Goal: Task Accomplishment & Management: Use online tool/utility

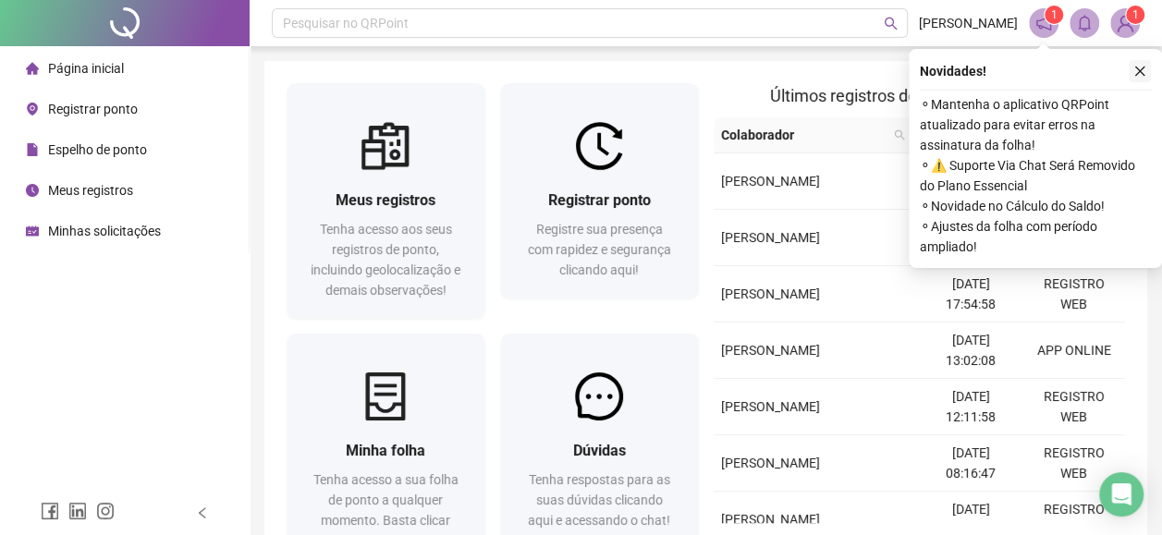
click at [1142, 75] on icon "close" at bounding box center [1139, 71] width 13 height 13
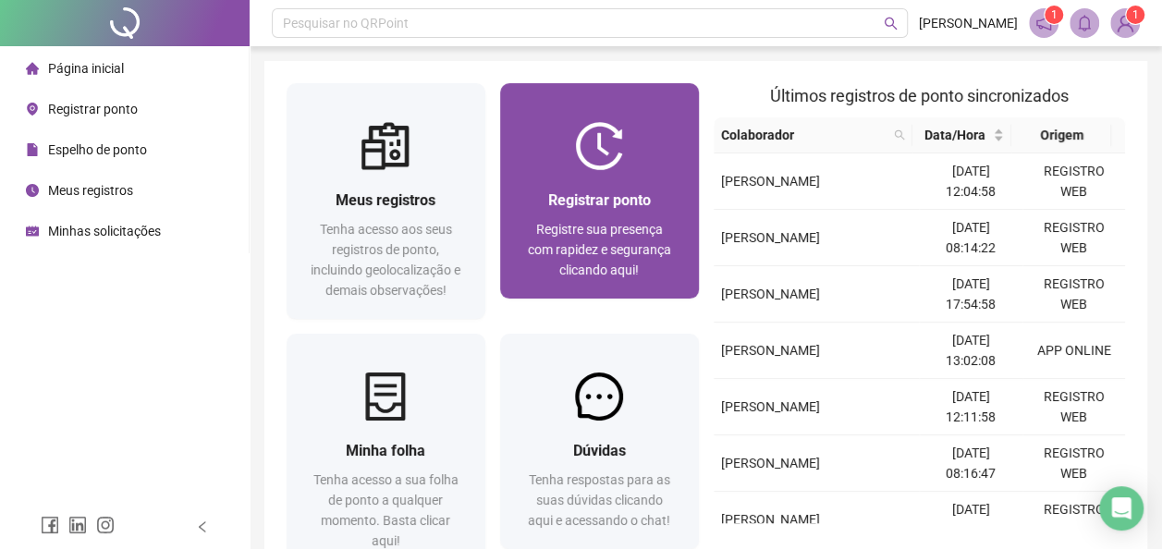
click at [599, 195] on span "Registrar ponto" at bounding box center [599, 200] width 103 height 18
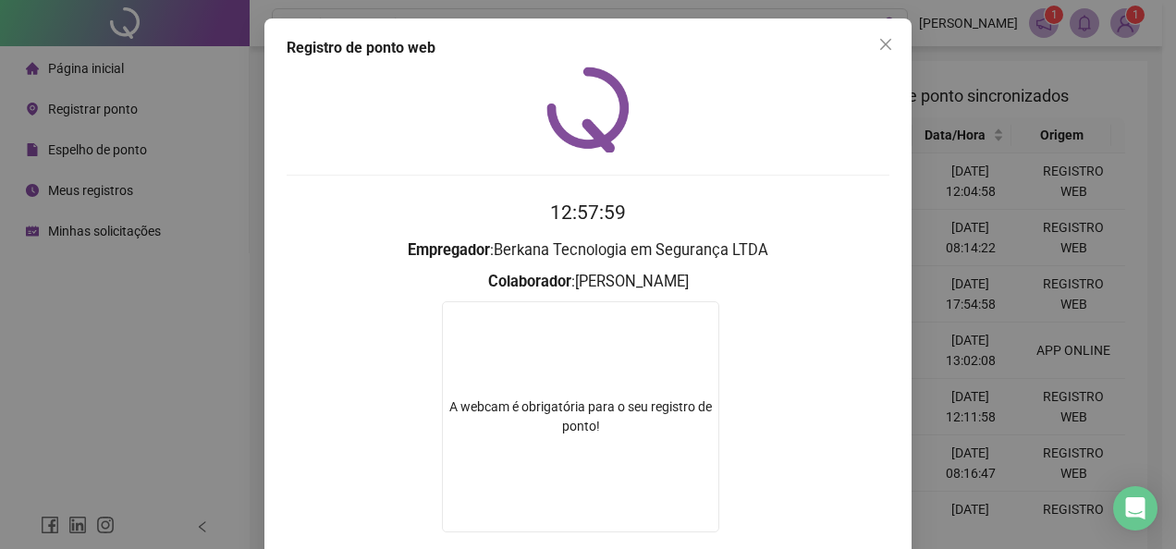
scroll to position [92, 0]
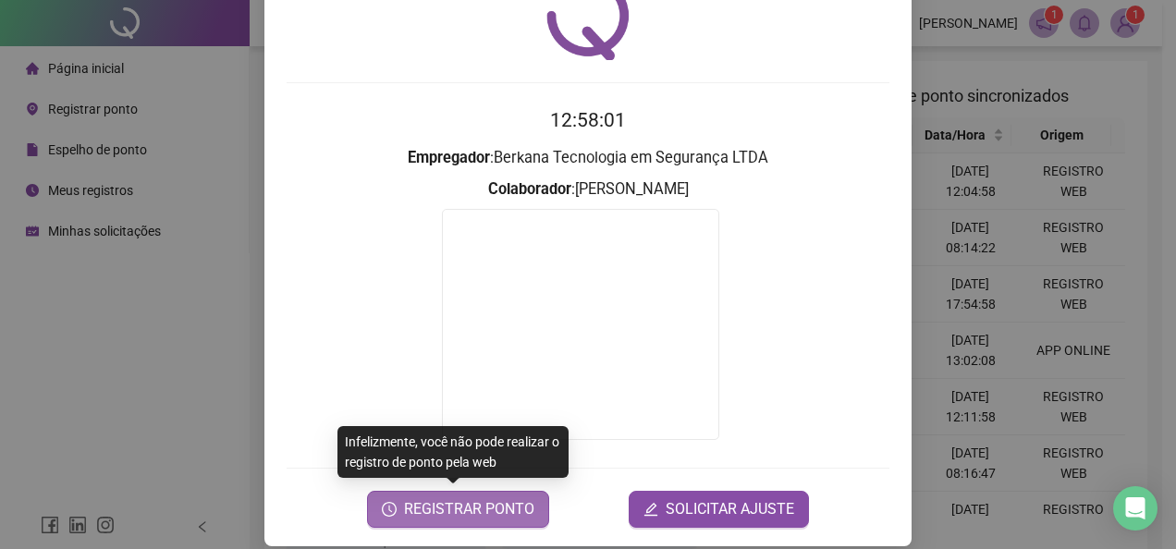
click at [460, 516] on span "REGISTRAR PONTO" at bounding box center [469, 509] width 130 height 22
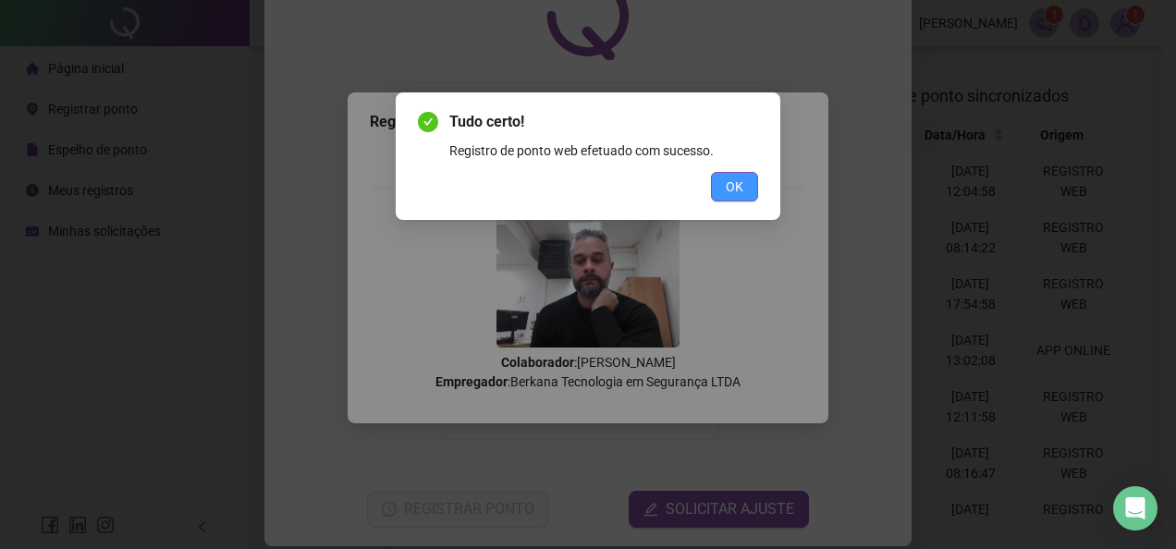
click at [738, 189] on span "OK" at bounding box center [735, 187] width 18 height 20
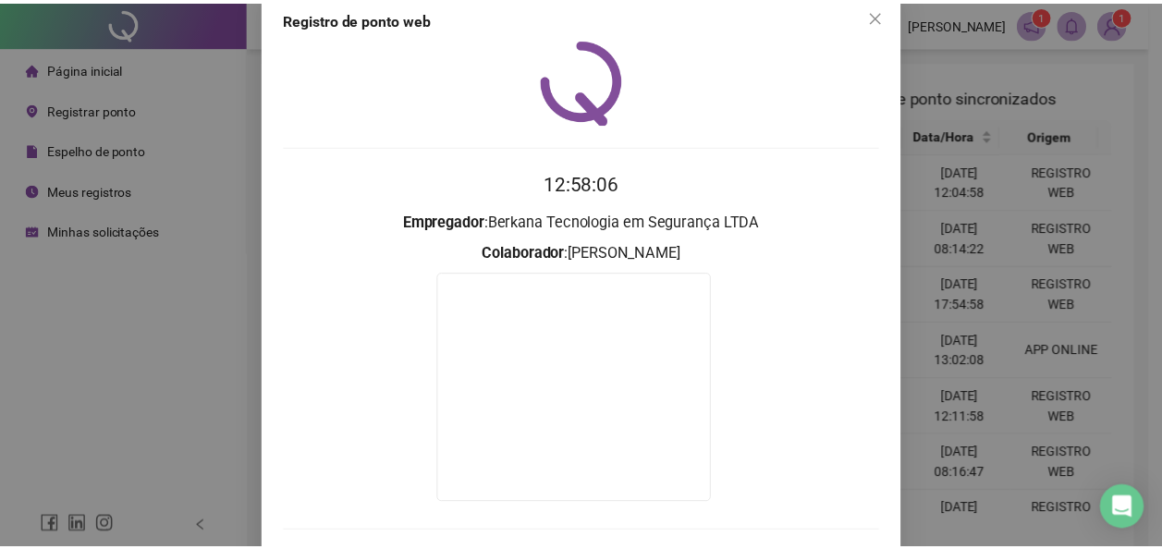
scroll to position [0, 0]
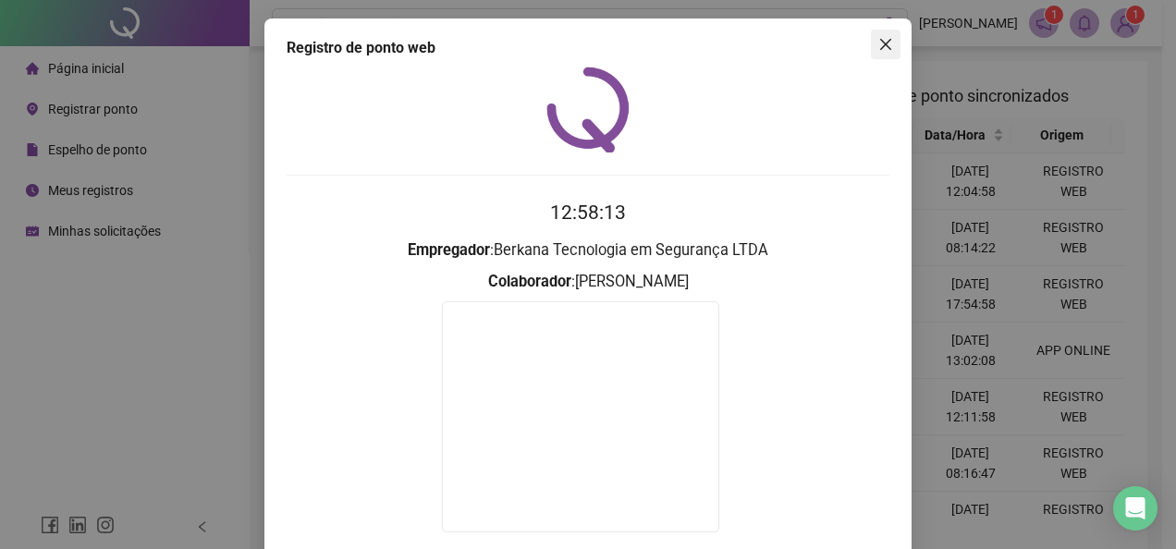
click at [875, 52] on button "Close" at bounding box center [886, 45] width 30 height 30
click at [875, 52] on div "Pesquisar no QRPoint [PERSON_NAME] 1 1 Meus registros Tenha acesso aos seus reg…" at bounding box center [706, 339] width 912 height 678
